Goal: Use online tool/utility: Utilize a website feature to perform a specific function

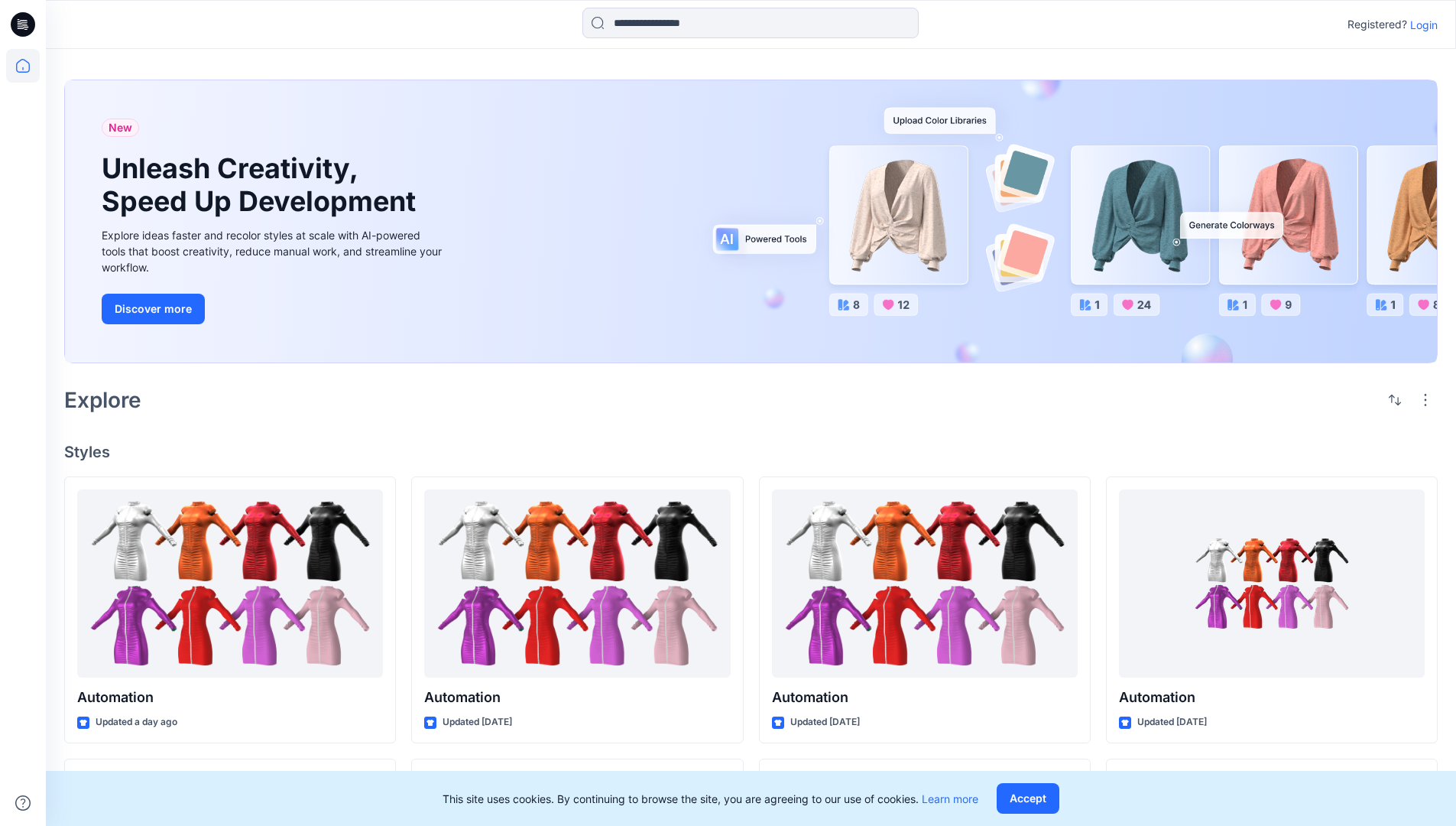
click at [1420, 25] on p "Login" at bounding box center [1423, 25] width 28 height 16
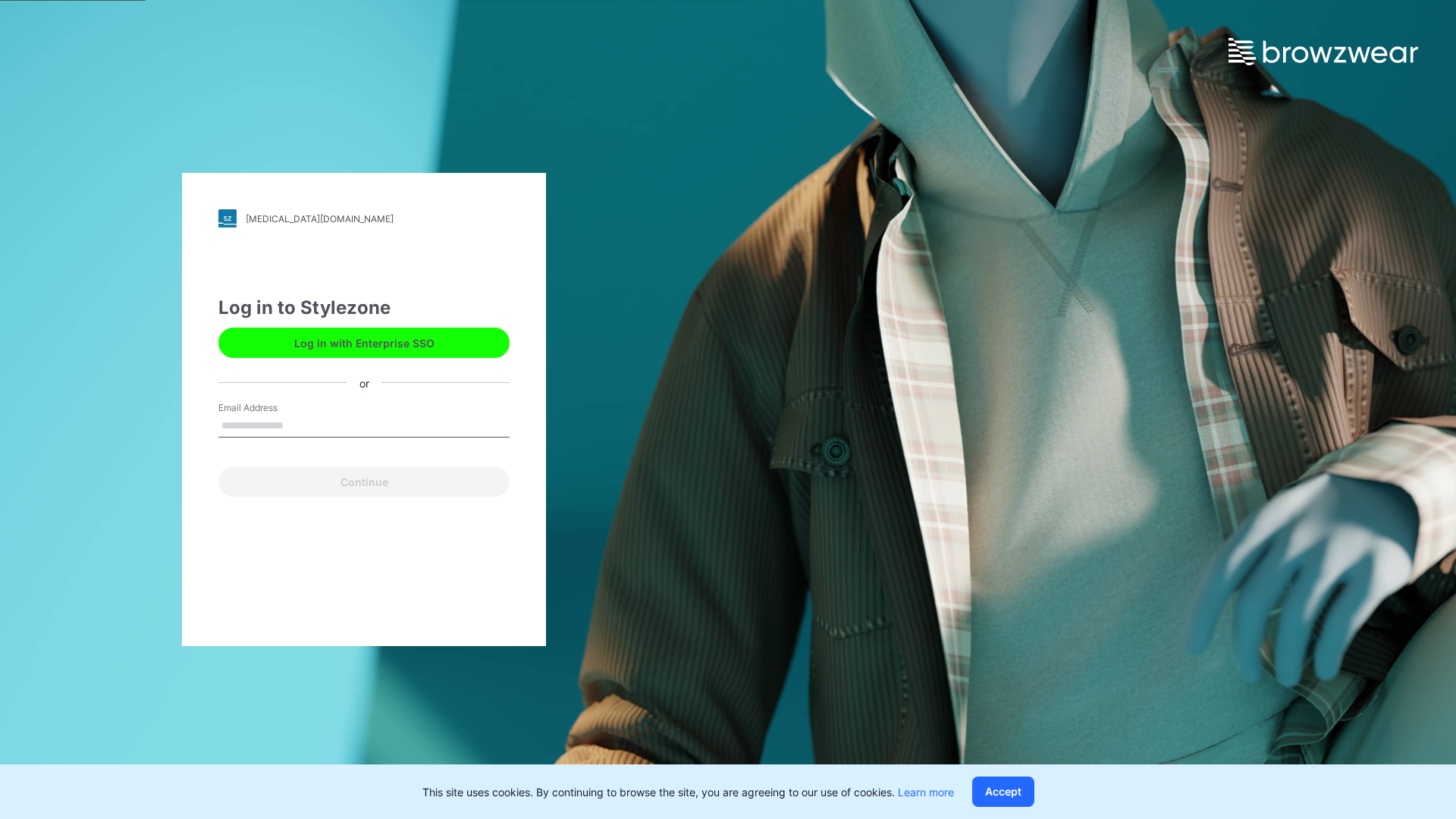
click at [299, 425] on input "Email Address" at bounding box center [364, 426] width 291 height 23
type input "**********"
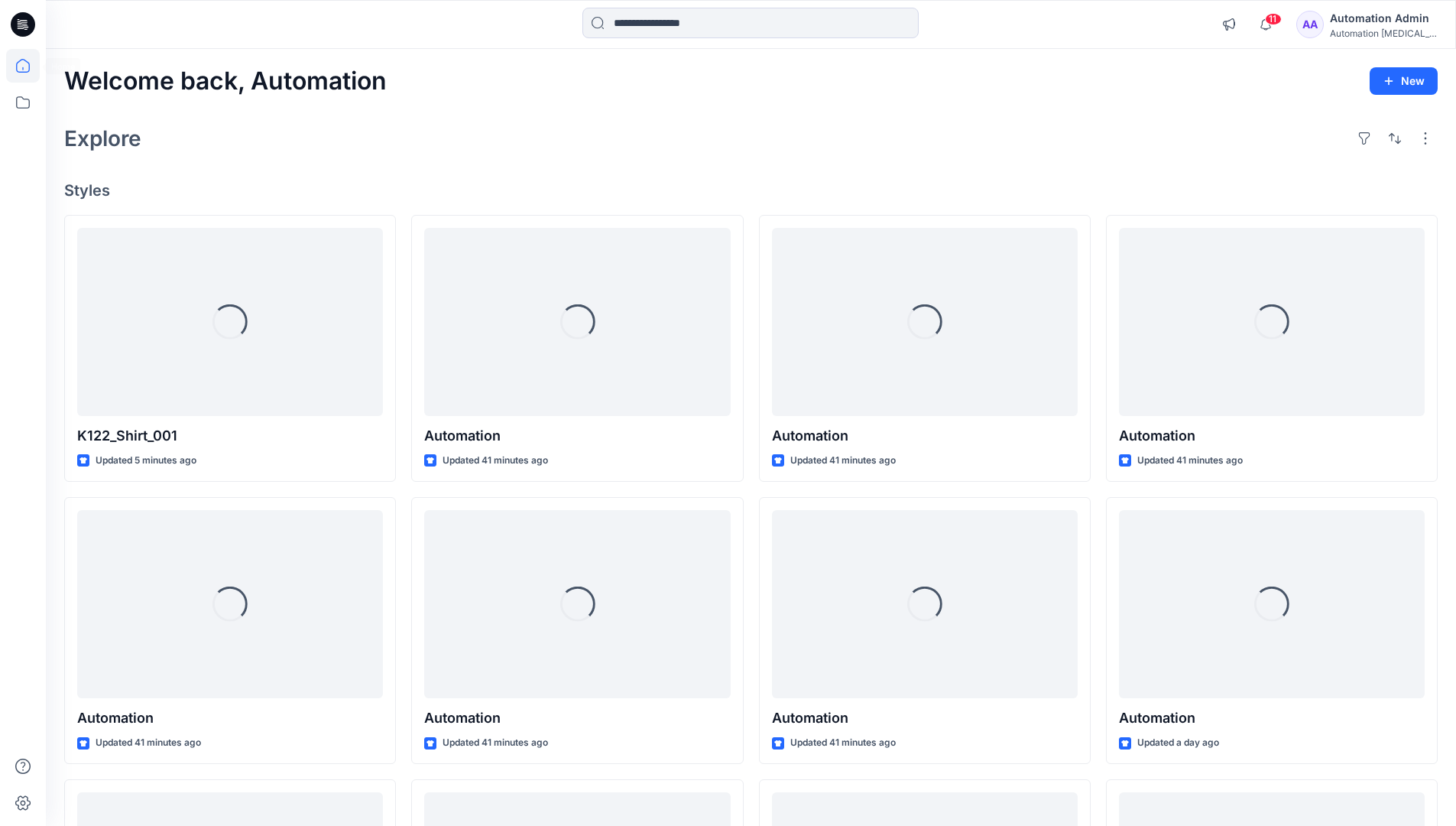
click at [29, 66] on icon at bounding box center [23, 66] width 13 height 13
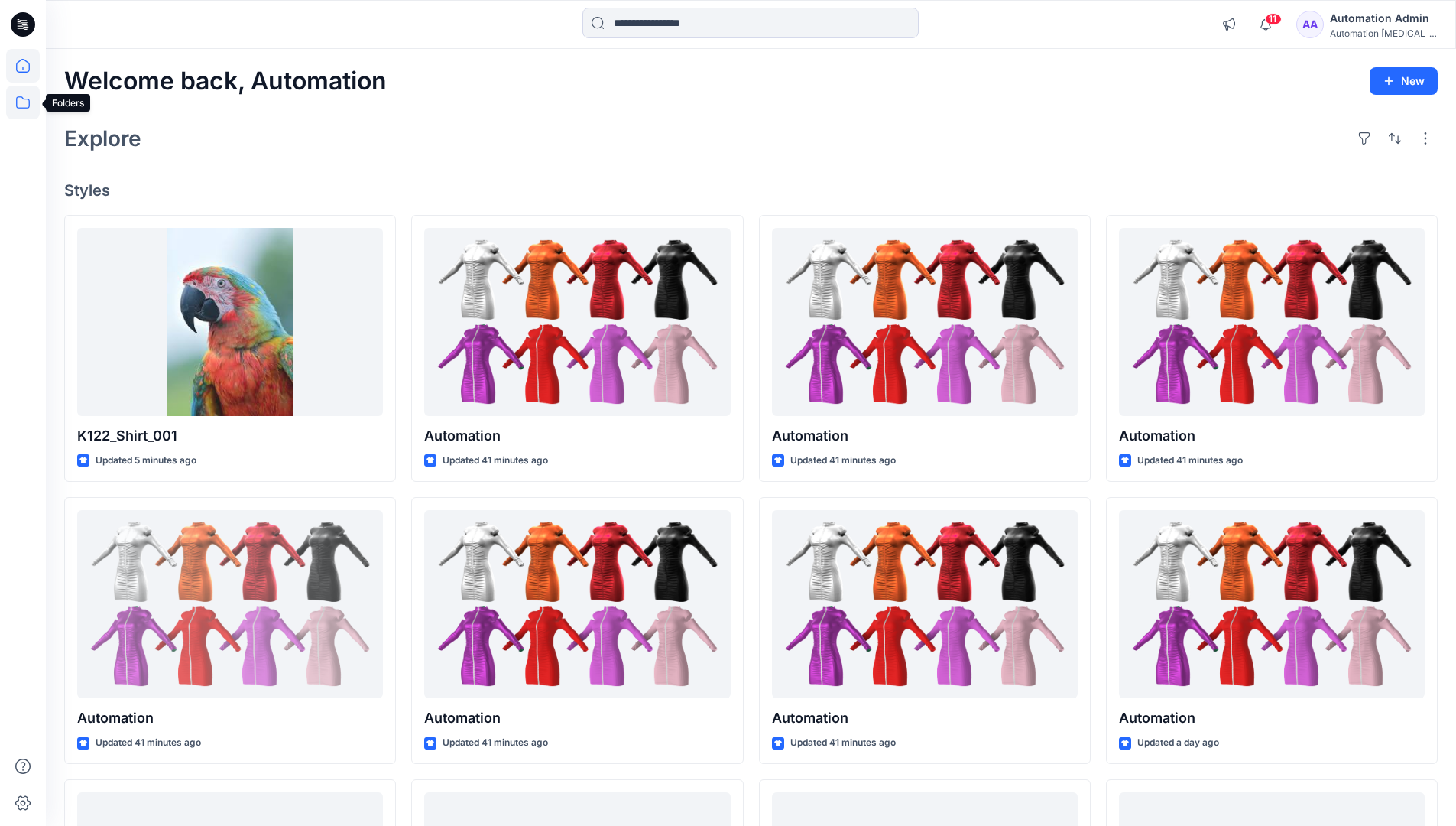
click at [28, 103] on icon at bounding box center [22, 102] width 33 height 33
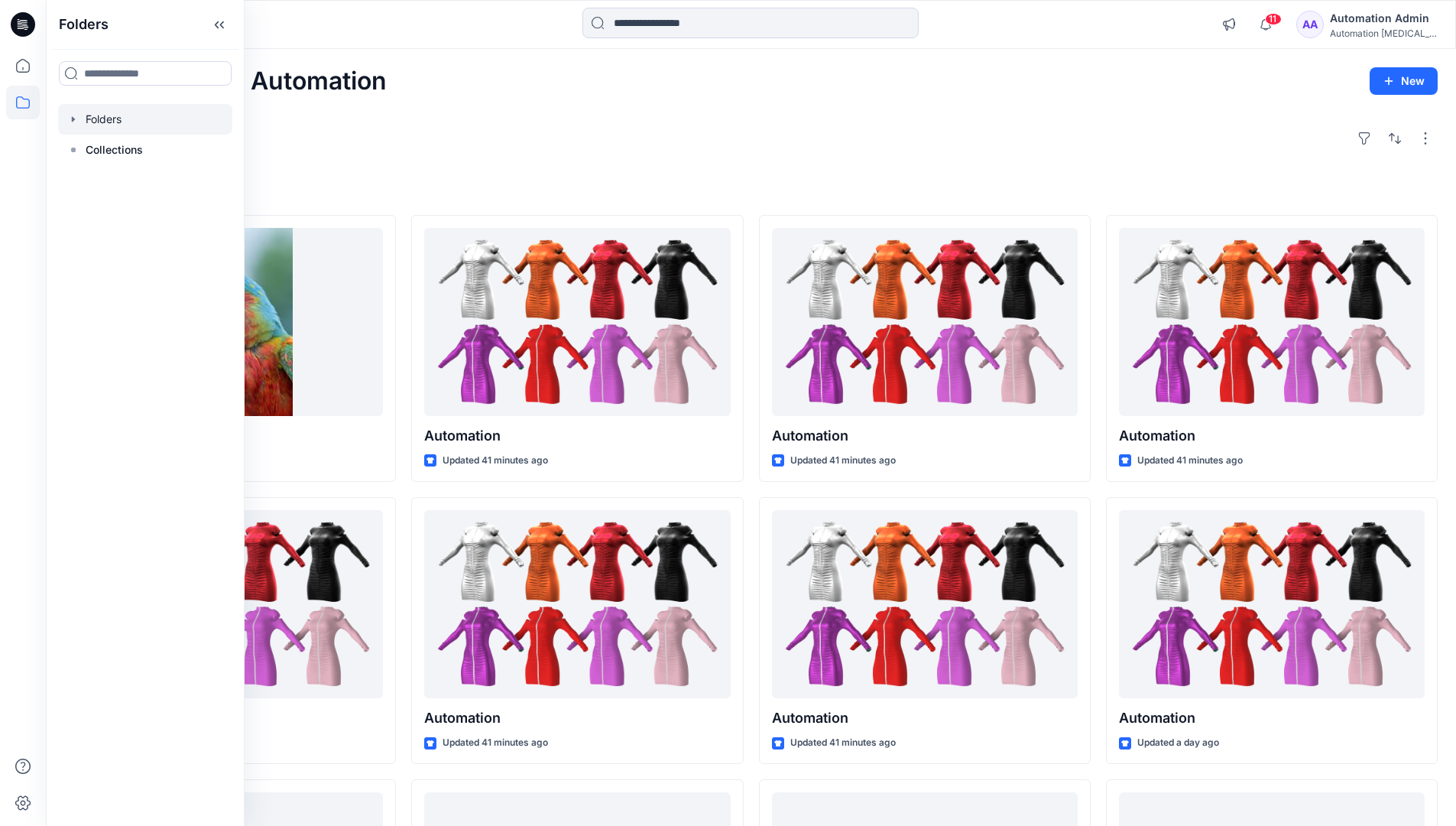
click at [106, 114] on div at bounding box center [145, 119] width 175 height 30
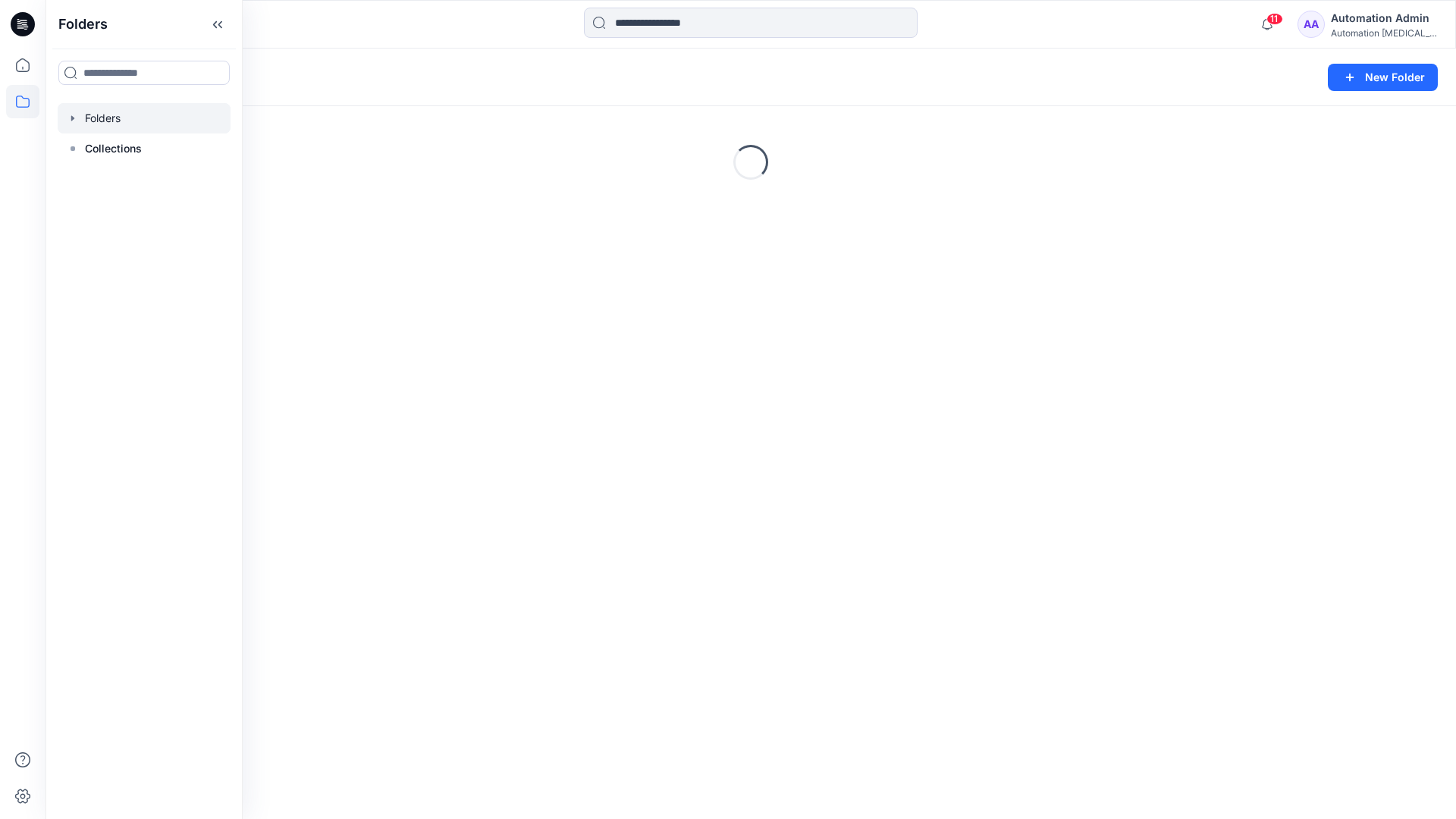
click at [767, 566] on div "Folders New Folder Loading..." at bounding box center [751, 434] width 1411 height 770
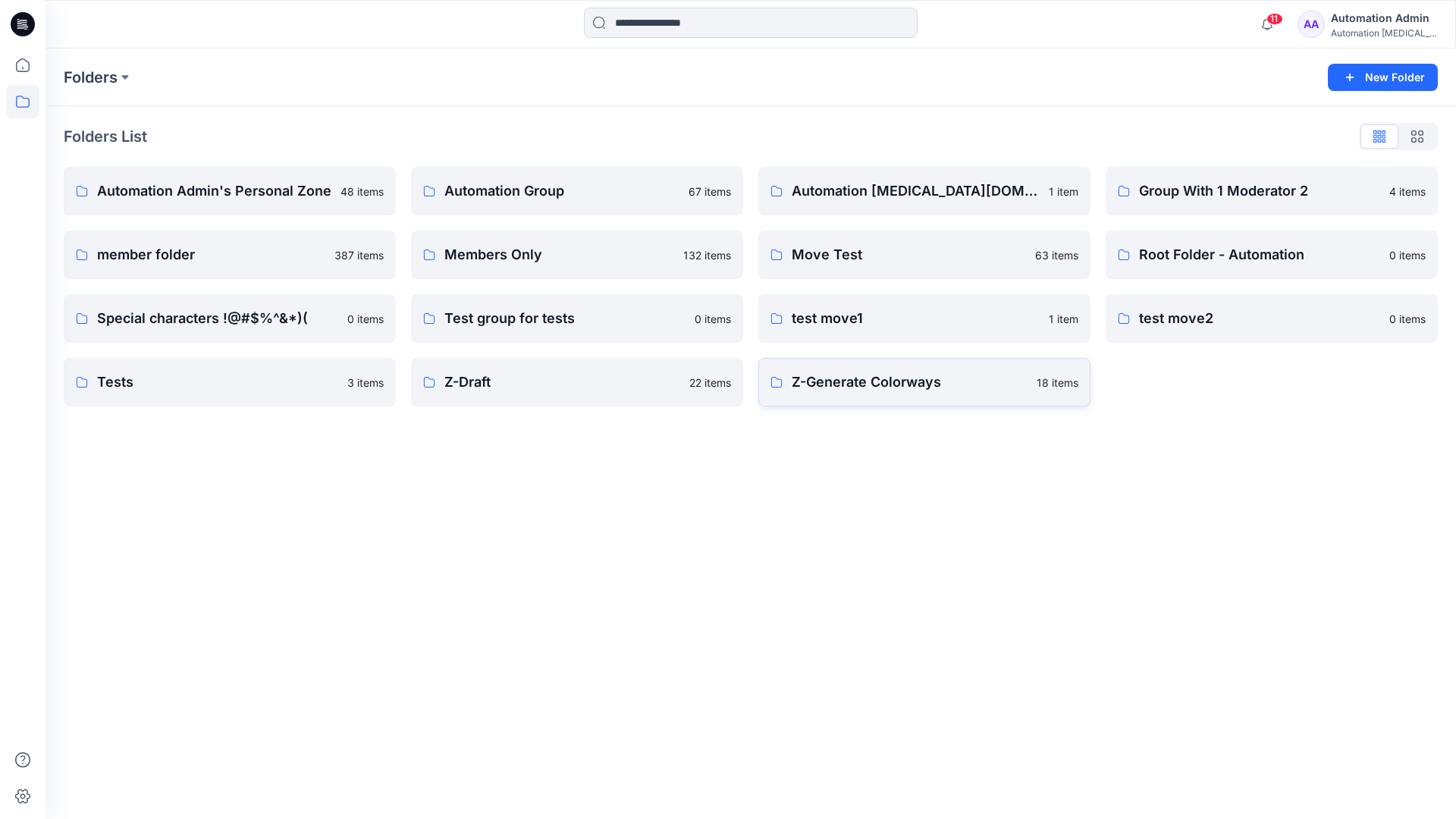
click at [866, 391] on p "Z-Generate Colorways" at bounding box center [910, 382] width 235 height 22
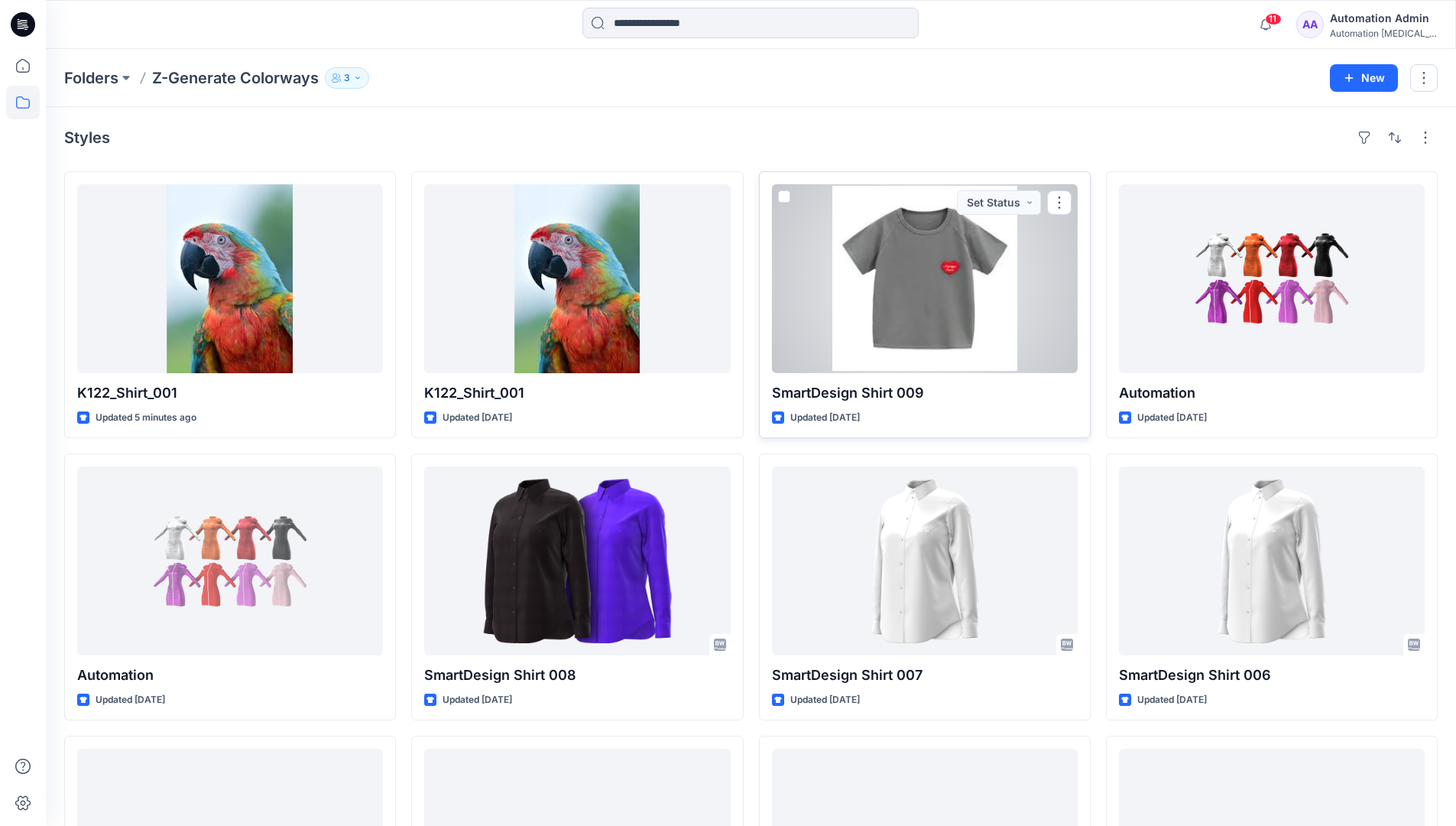
click at [782, 199] on span at bounding box center [784, 196] width 12 height 12
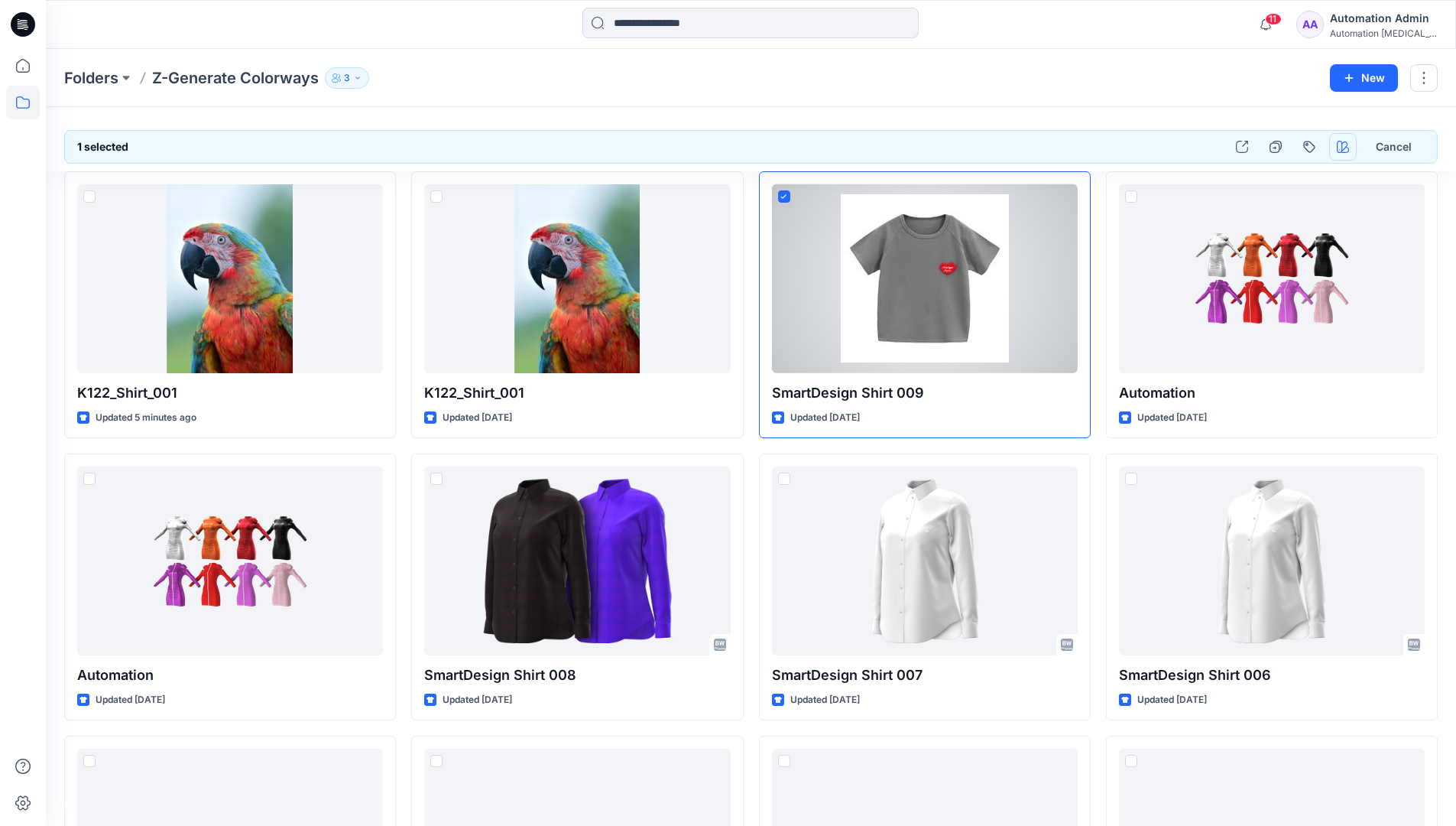
click at [1345, 146] on icon "button" at bounding box center [1342, 146] width 12 height 12
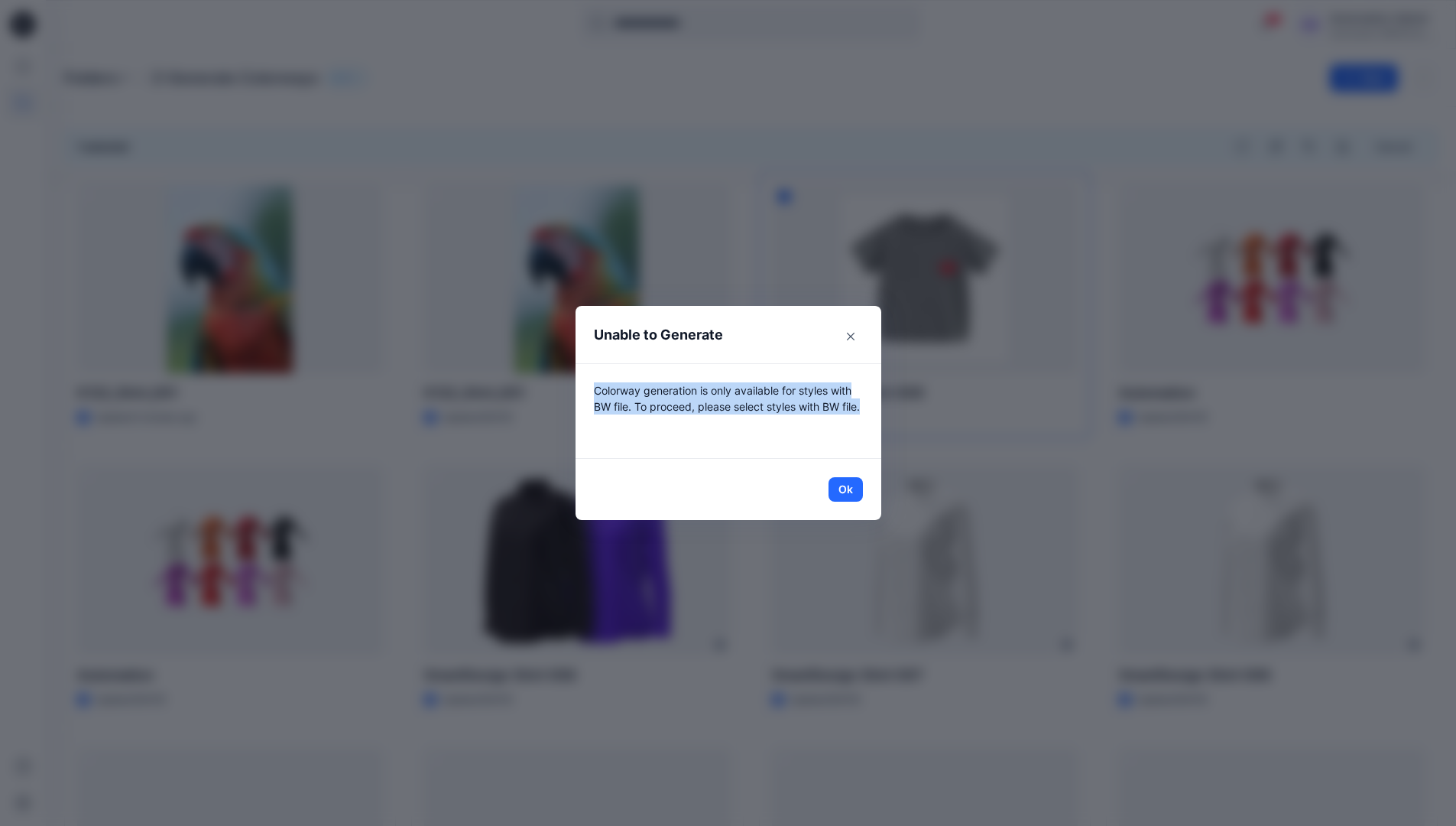
drag, startPoint x: 1345, startPoint y: 146, endPoint x: 851, endPoint y: 422, distance: 565.9
click at [851, 422] on p "Colorway generation is only available for styles with BW file. To proceed, plea…" at bounding box center [728, 411] width 269 height 57
click at [857, 489] on button "Ok" at bounding box center [846, 489] width 34 height 25
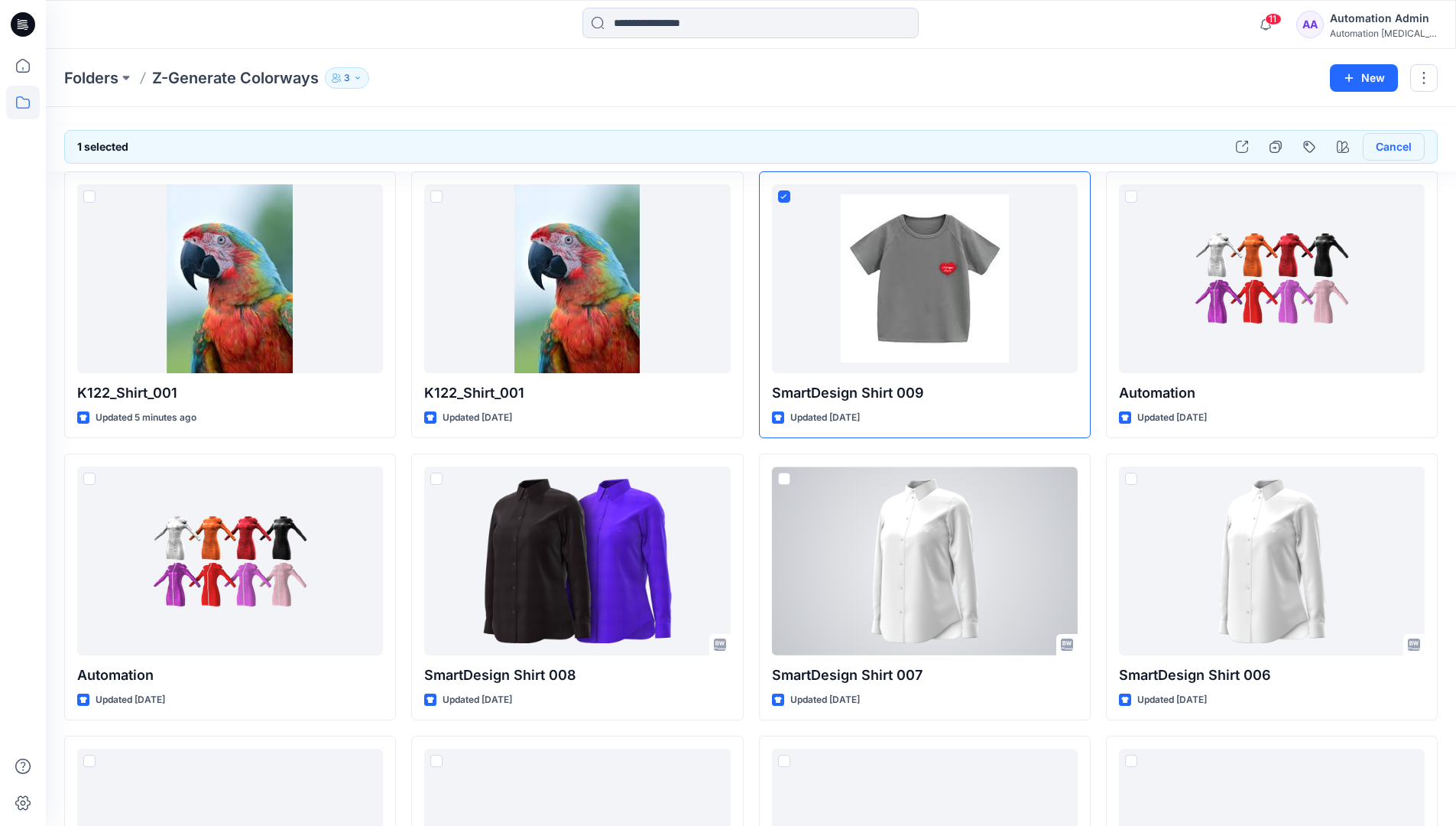
click at [1390, 151] on button "Cancel" at bounding box center [1393, 146] width 62 height 28
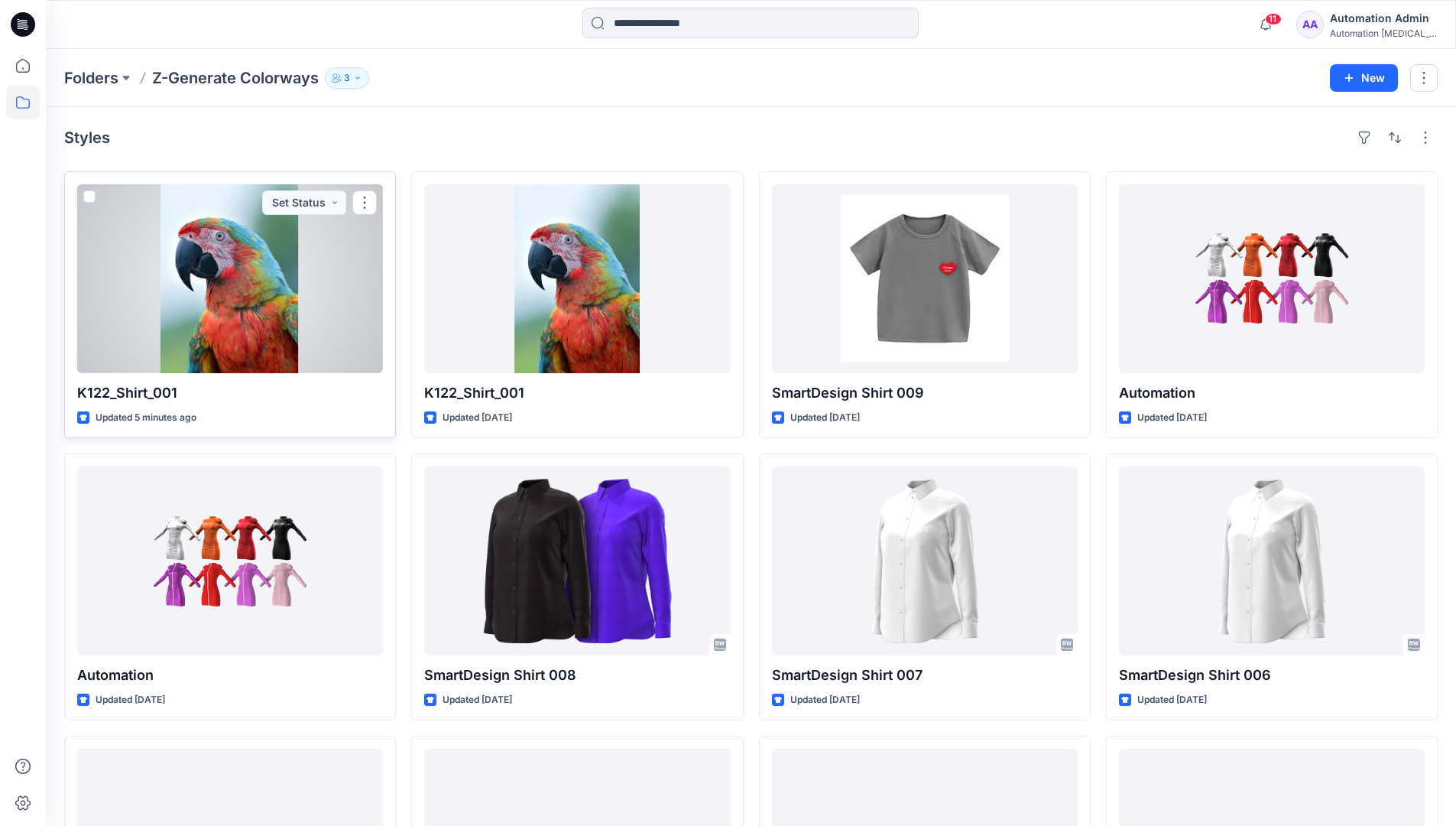
click at [89, 197] on span at bounding box center [89, 196] width 12 height 12
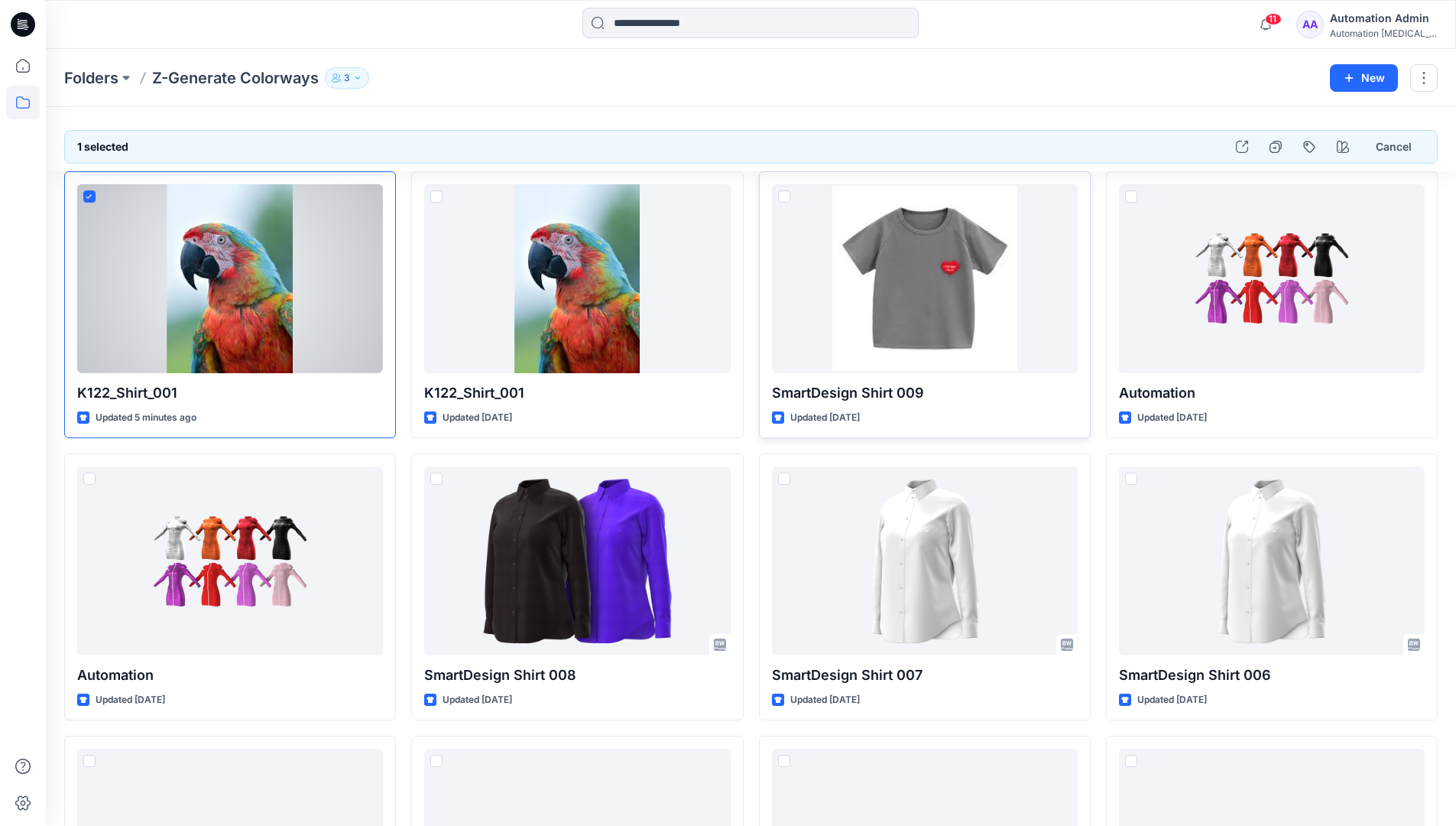
click at [786, 198] on span at bounding box center [784, 196] width 12 height 12
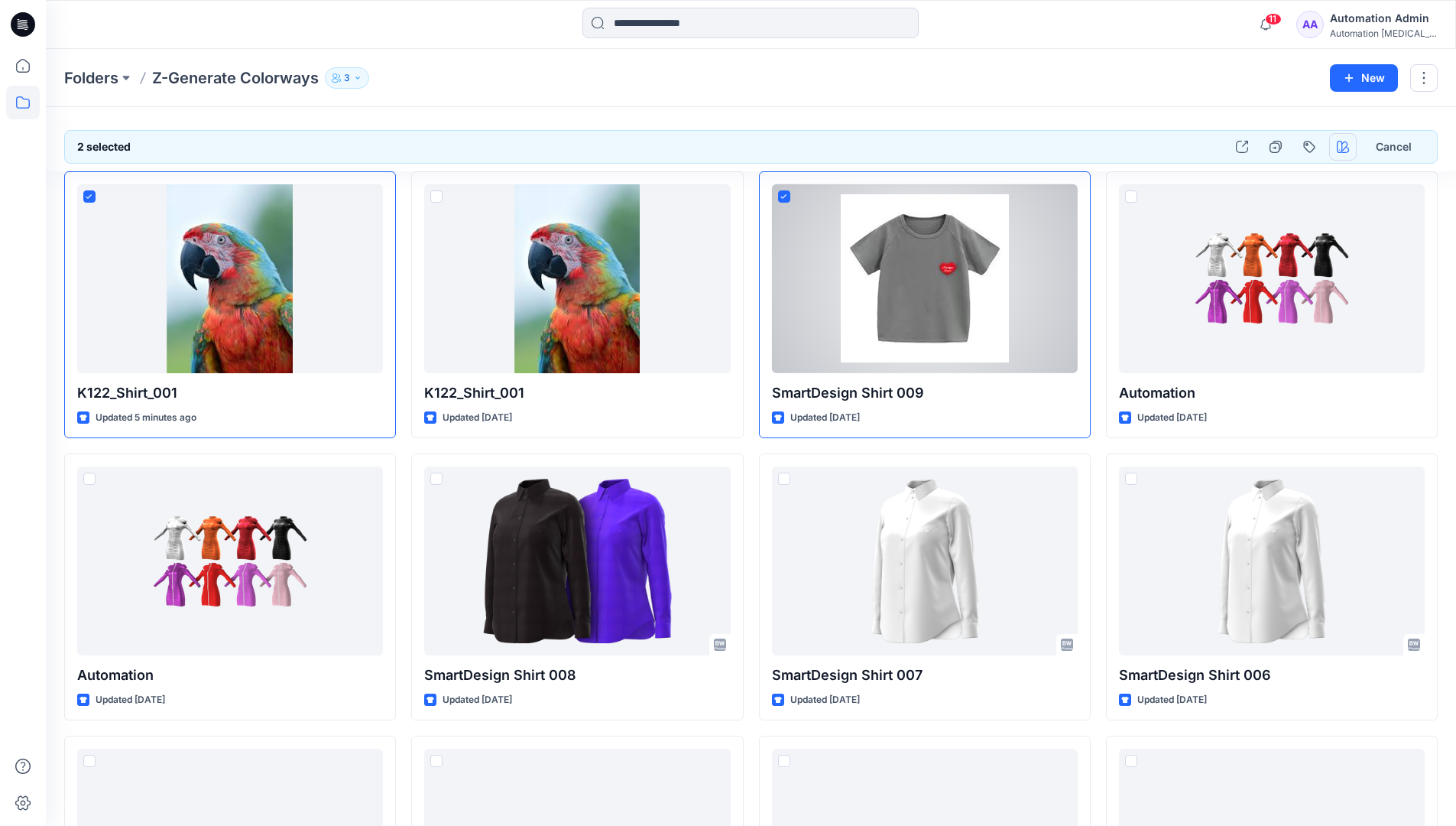
click at [1339, 144] on icon "button" at bounding box center [1342, 146] width 12 height 12
